Goal: Task Accomplishment & Management: Use online tool/utility

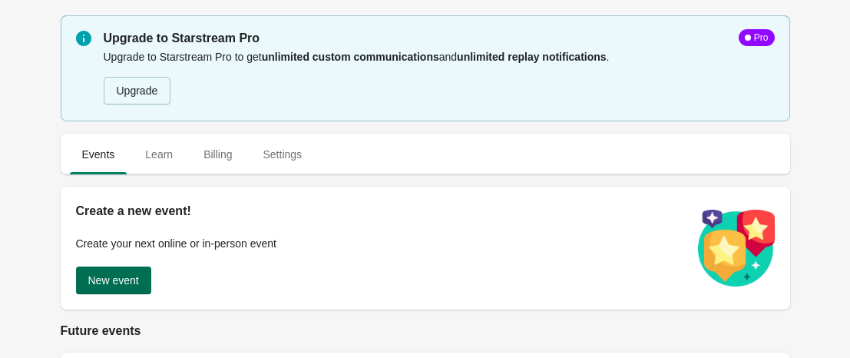
click at [132, 277] on span "New event" at bounding box center [113, 280] width 51 height 12
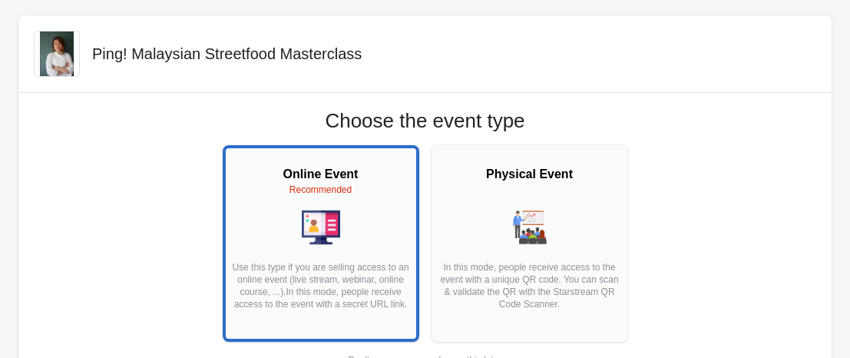
scroll to position [156, 0]
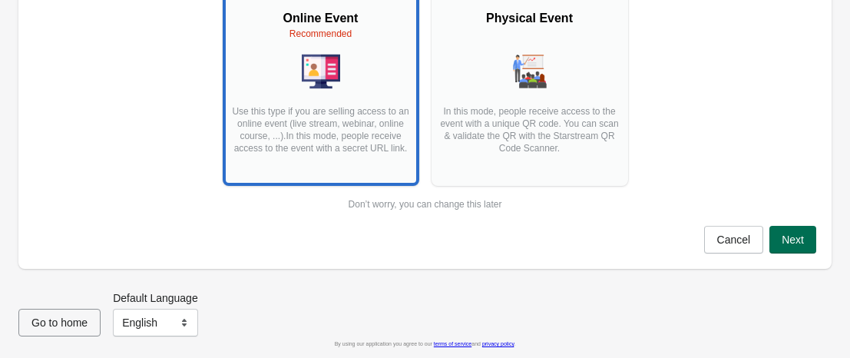
click at [786, 242] on span "Next" at bounding box center [793, 239] width 22 height 12
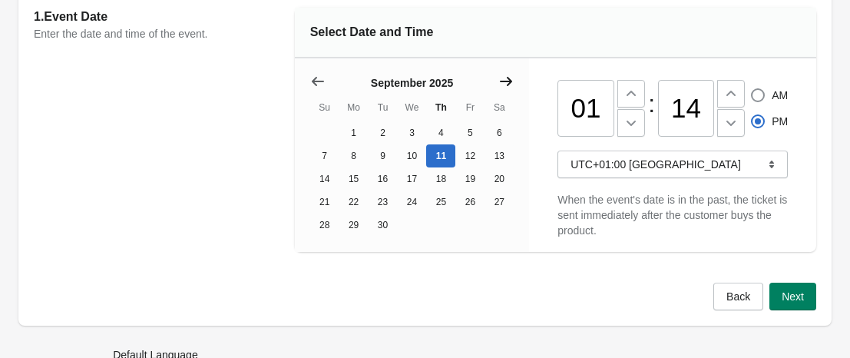
click at [503, 76] on icon "Show next month, October 2025" at bounding box center [505, 81] width 15 height 15
click at [503, 76] on icon "Show next month, November 2025" at bounding box center [505, 81] width 15 height 15
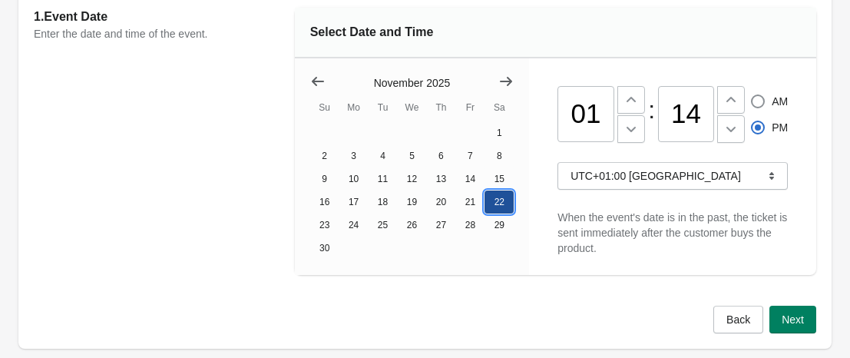
click at [498, 200] on button "22" at bounding box center [499, 201] width 29 height 23
click at [605, 114] on input "01" at bounding box center [586, 114] width 57 height 57
type input "0"
type input "11"
radio input "true"
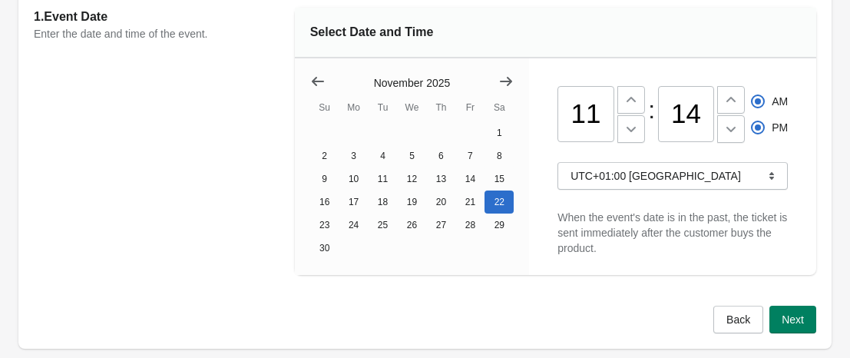
radio input "false"
click at [710, 111] on input "14" at bounding box center [686, 114] width 57 height 57
type input "1"
type input "00"
click at [787, 316] on span "Next" at bounding box center [793, 319] width 22 height 12
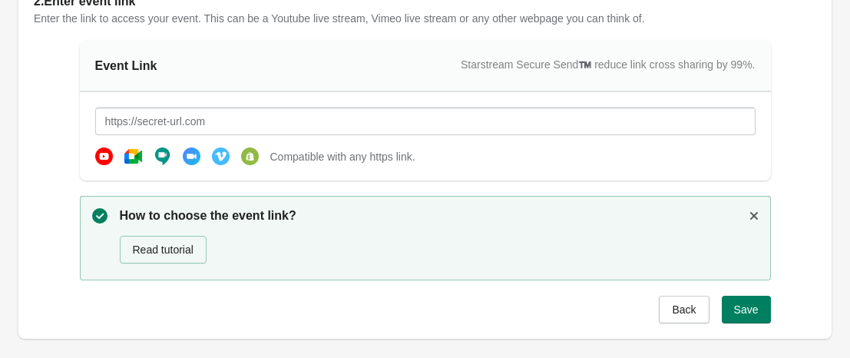
scroll to position [226, 0]
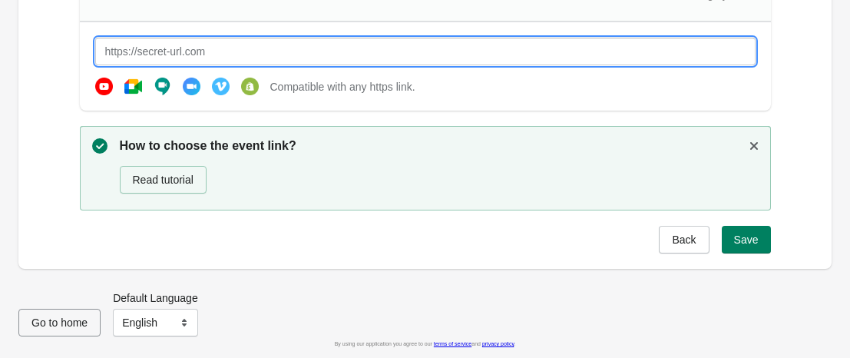
click at [405, 45] on input "text" at bounding box center [425, 52] width 661 height 28
type input "[URL][DOMAIN_NAME]"
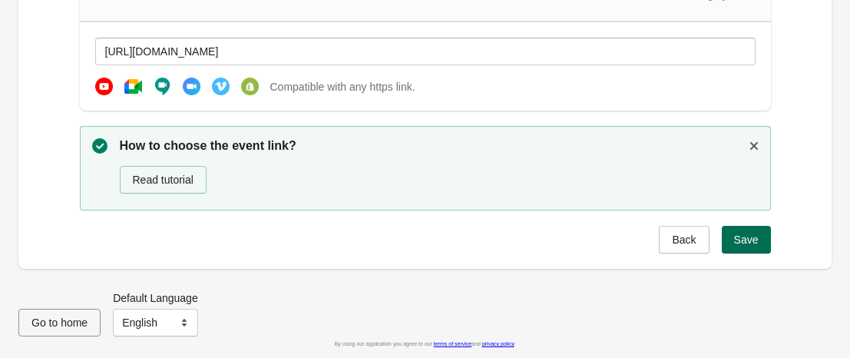
click at [737, 232] on button "Save" at bounding box center [746, 240] width 49 height 28
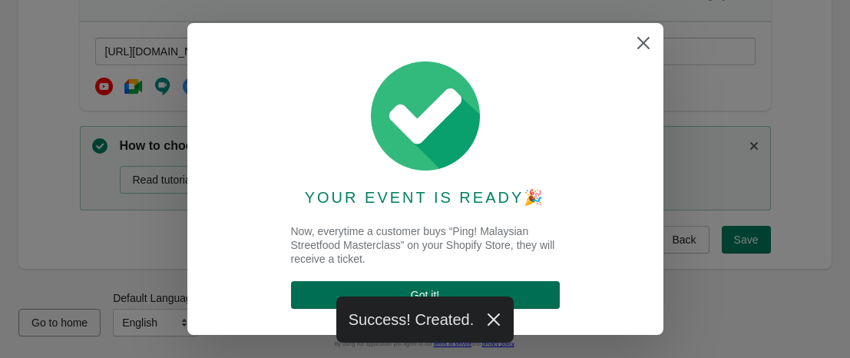
click at [369, 286] on button "Got it !" at bounding box center [425, 295] width 269 height 28
select select "US"
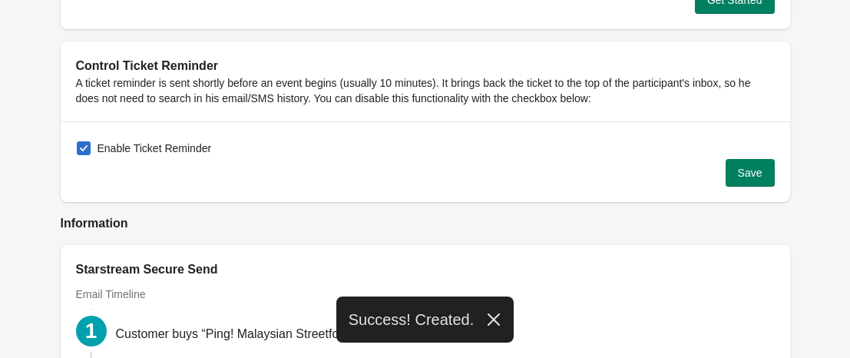
scroll to position [1651, 0]
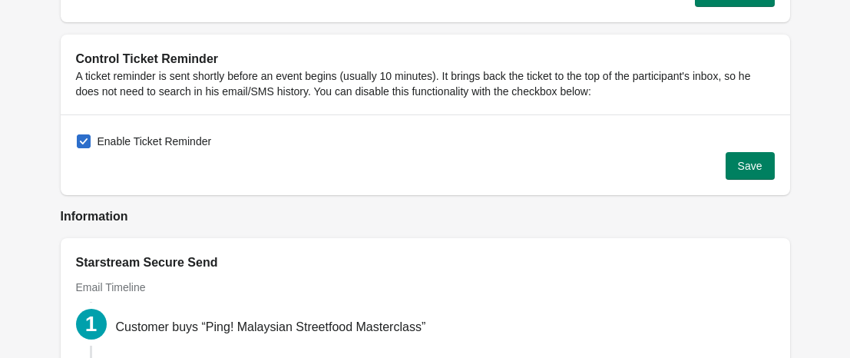
click at [87, 138] on span at bounding box center [84, 141] width 14 height 14
click at [78, 135] on input "Enable Ticket Reminder" at bounding box center [77, 134] width 1 height 1
checkbox input "false"
click at [747, 160] on span "Save" at bounding box center [750, 166] width 25 height 12
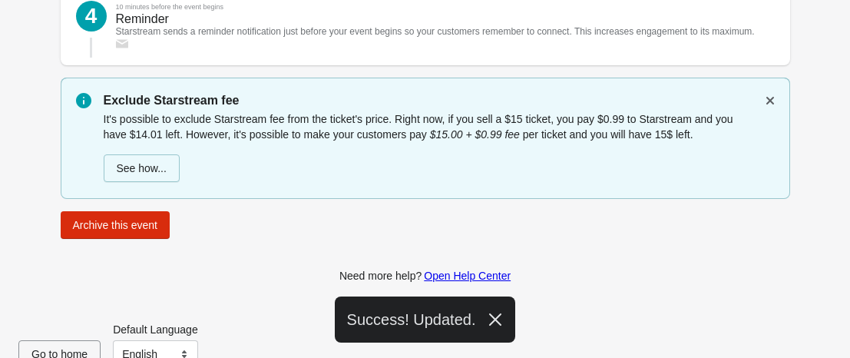
scroll to position [2210, 0]
